Goal: Task Accomplishment & Management: Manage account settings

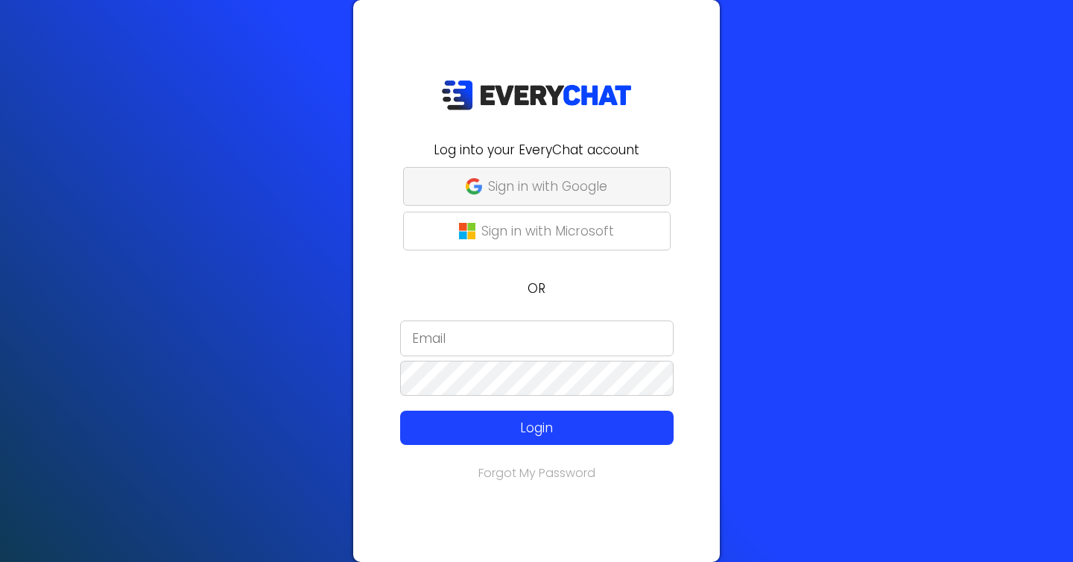
type input "[PERSON_NAME][EMAIL_ADDRESS][DOMAIN_NAME]"
click at [591, 181] on p "Sign in with Google" at bounding box center [547, 186] width 119 height 19
type input "[PERSON_NAME][EMAIL_ADDRESS][DOMAIN_NAME]"
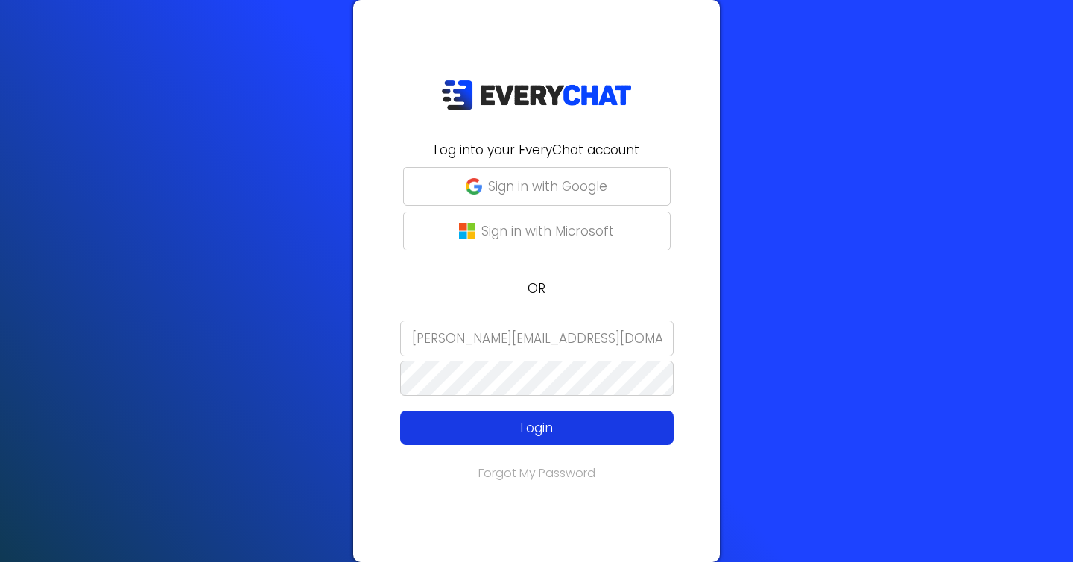
click at [517, 415] on button "Login" at bounding box center [536, 427] width 273 height 34
